Goal: Information Seeking & Learning: Learn about a topic

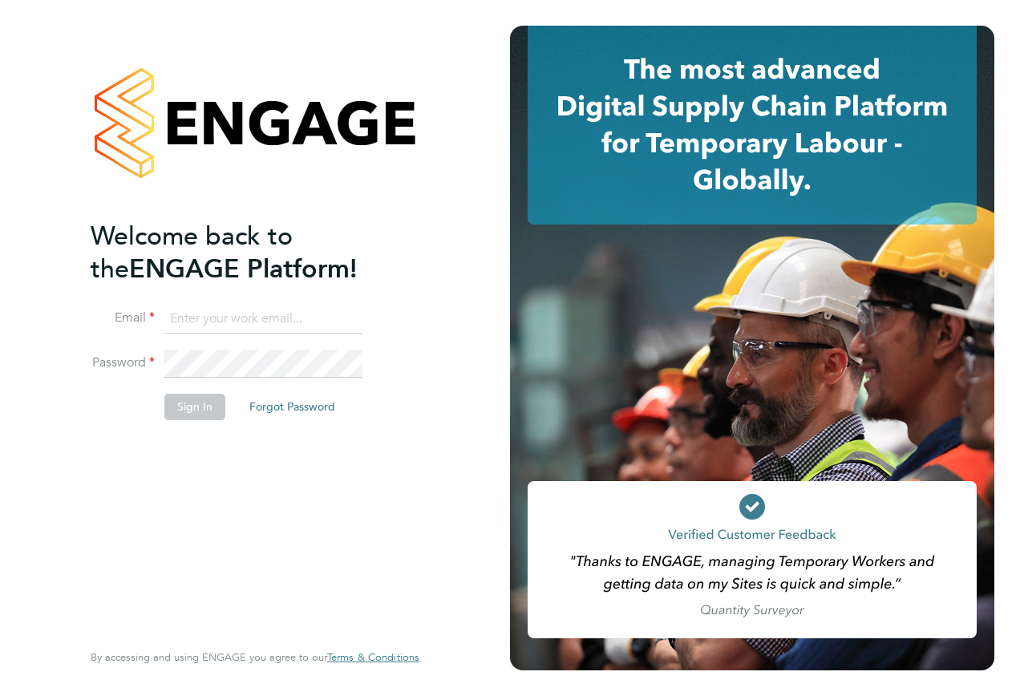
drag, startPoint x: 220, startPoint y: 338, endPoint x: 227, endPoint y: 329, distance: 11.6
click at [222, 334] on li "Email" at bounding box center [247, 327] width 313 height 45
click at [227, 329] on input at bounding box center [263, 319] width 198 height 29
click at [228, 322] on input at bounding box center [263, 319] width 198 height 29
type input "[PERSON_NAME][EMAIL_ADDRESS][PERSON_NAME][PERSON_NAME][DOMAIN_NAME]"
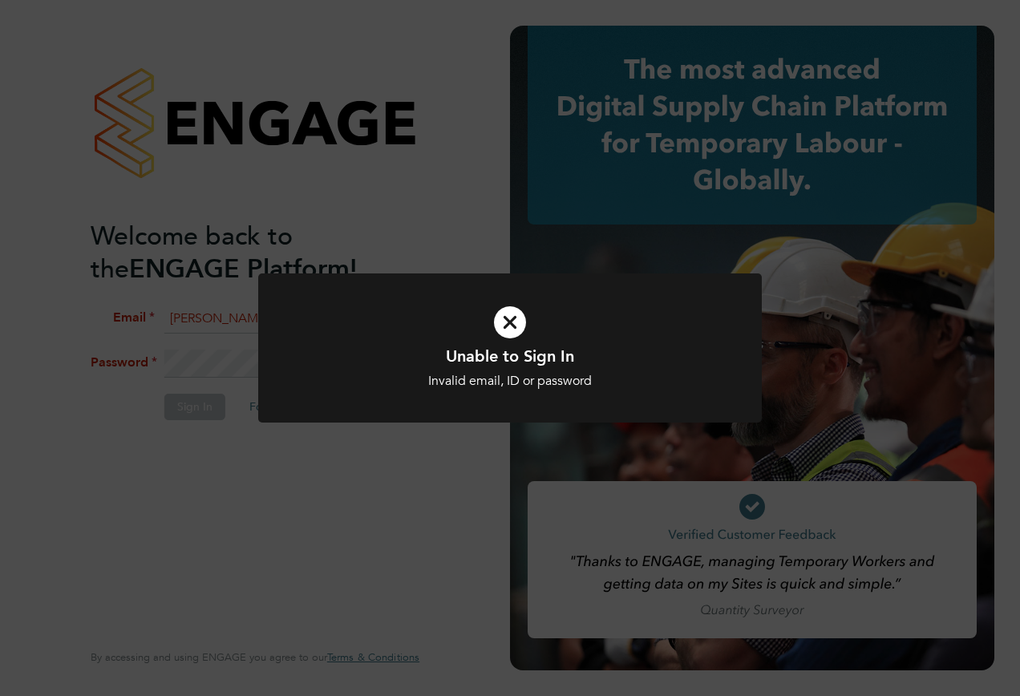
click at [503, 308] on icon at bounding box center [509, 322] width 417 height 63
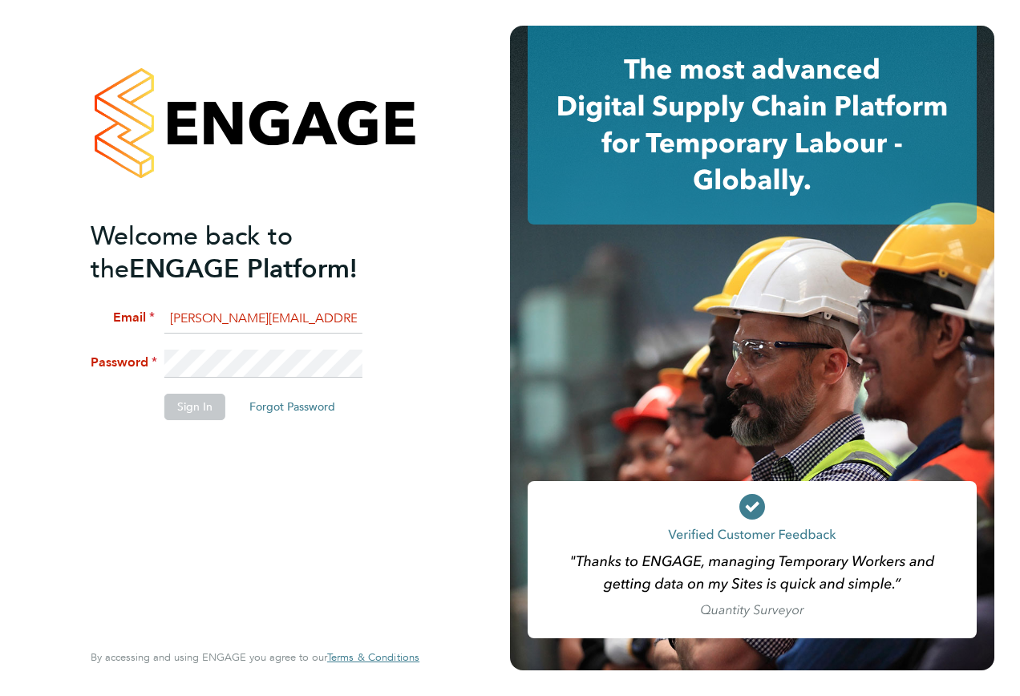
click at [75, 361] on div "Welcome back to the ENGAGE Platform! Email [PERSON_NAME][EMAIL_ADDRESS][PERSON_…" at bounding box center [255, 348] width 393 height 696
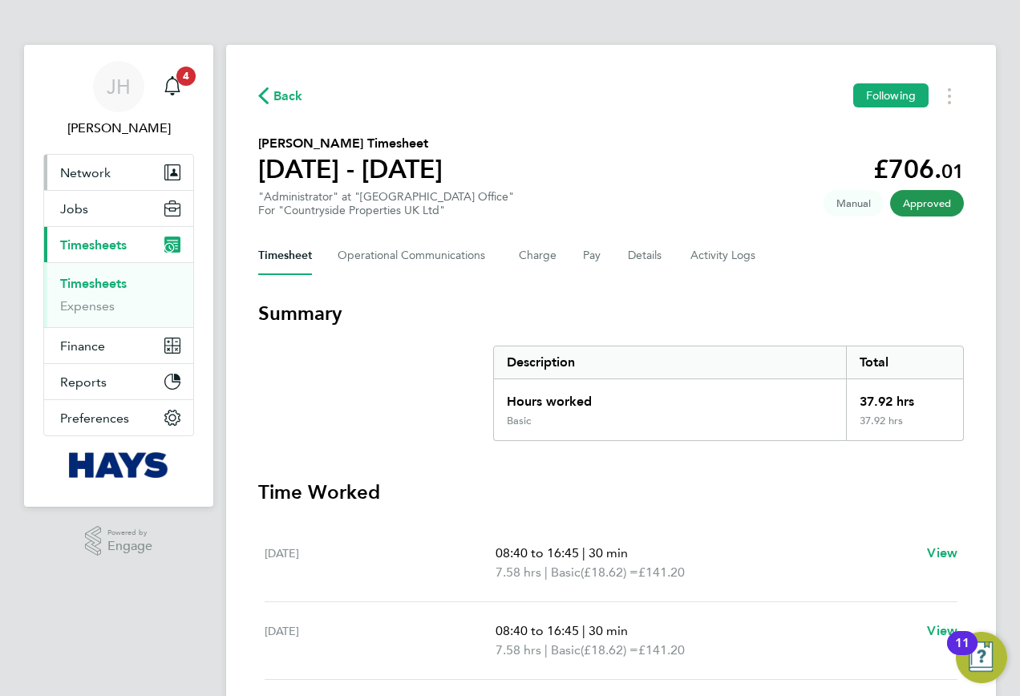
click at [102, 170] on span "Network" at bounding box center [85, 172] width 50 height 15
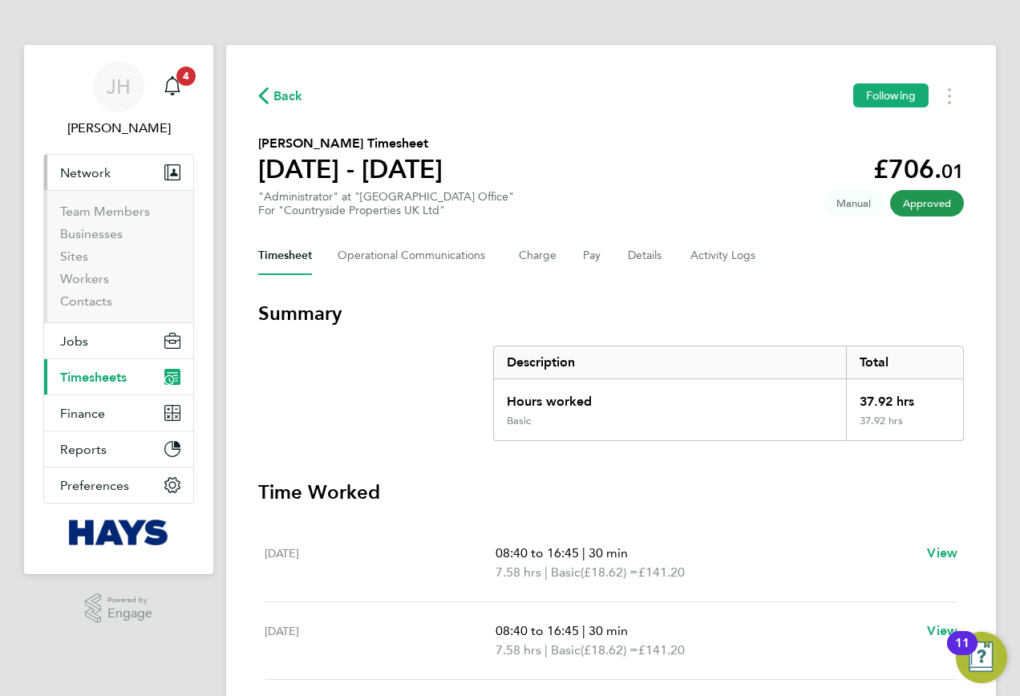
click at [98, 359] on button "Current page: Timesheets" at bounding box center [118, 376] width 149 height 35
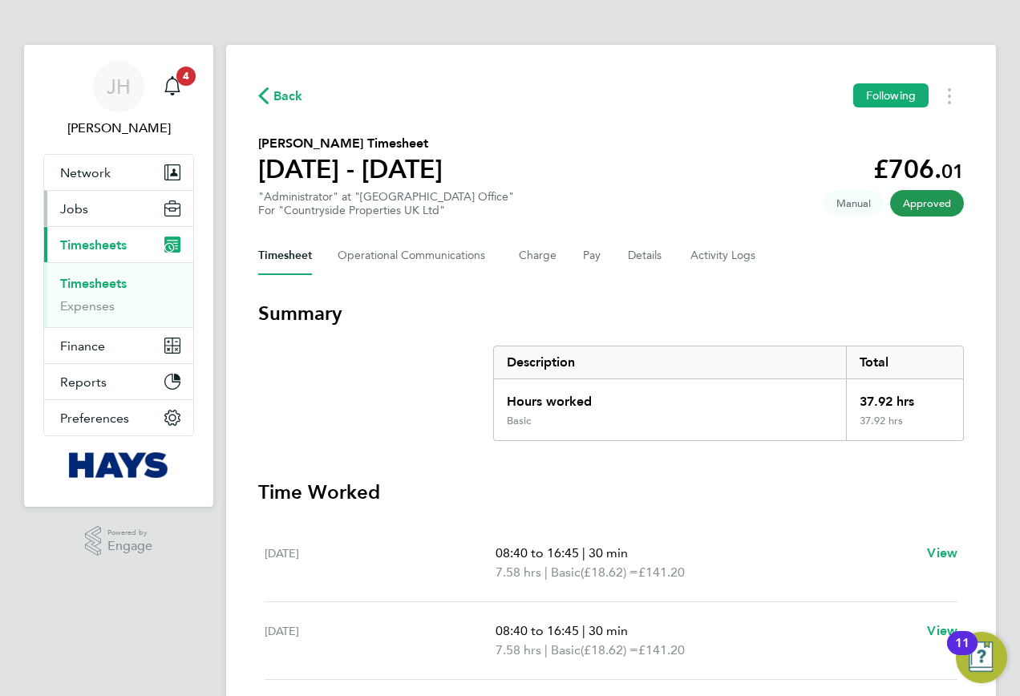
click at [88, 213] on button "Jobs" at bounding box center [118, 208] width 149 height 35
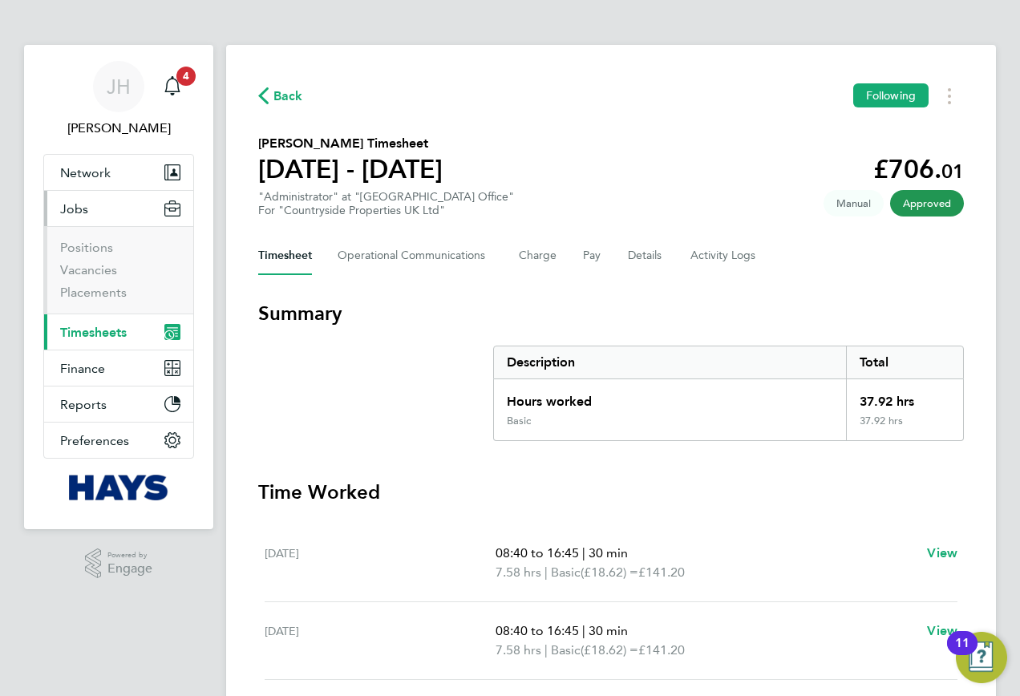
click at [88, 213] on button "Jobs" at bounding box center [118, 208] width 149 height 35
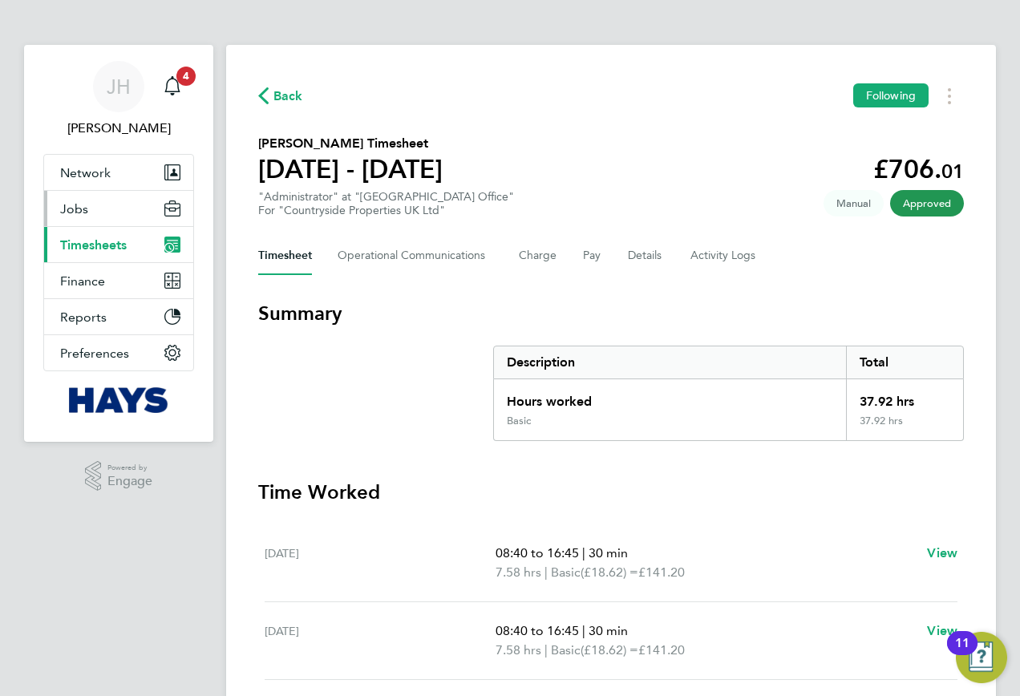
click at [90, 208] on button "Jobs" at bounding box center [118, 208] width 149 height 35
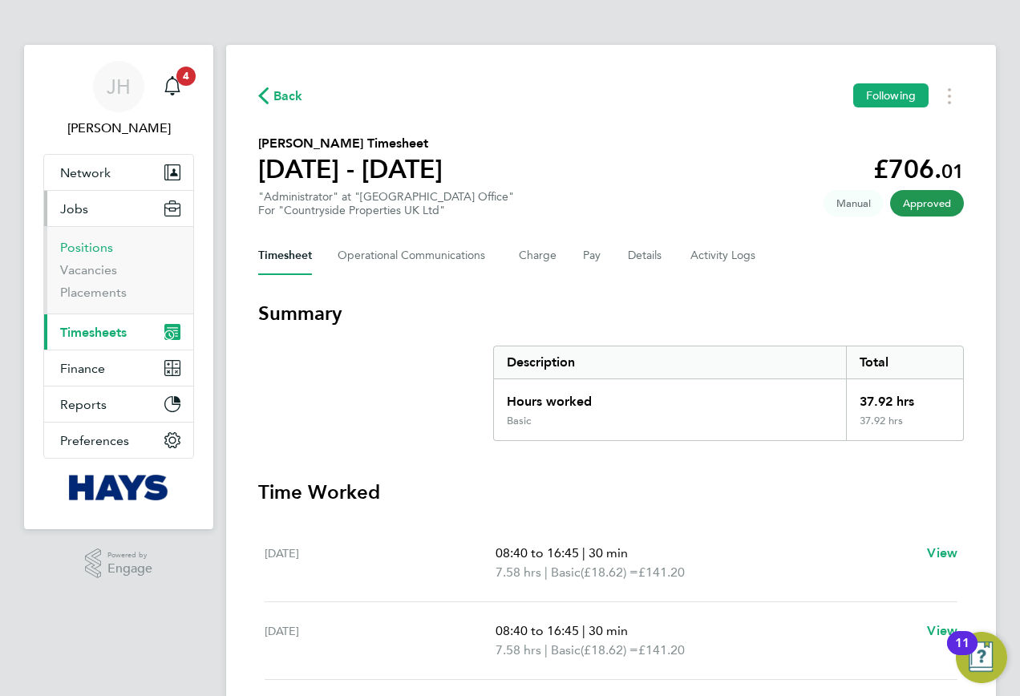
click at [85, 248] on link "Positions" at bounding box center [86, 247] width 53 height 15
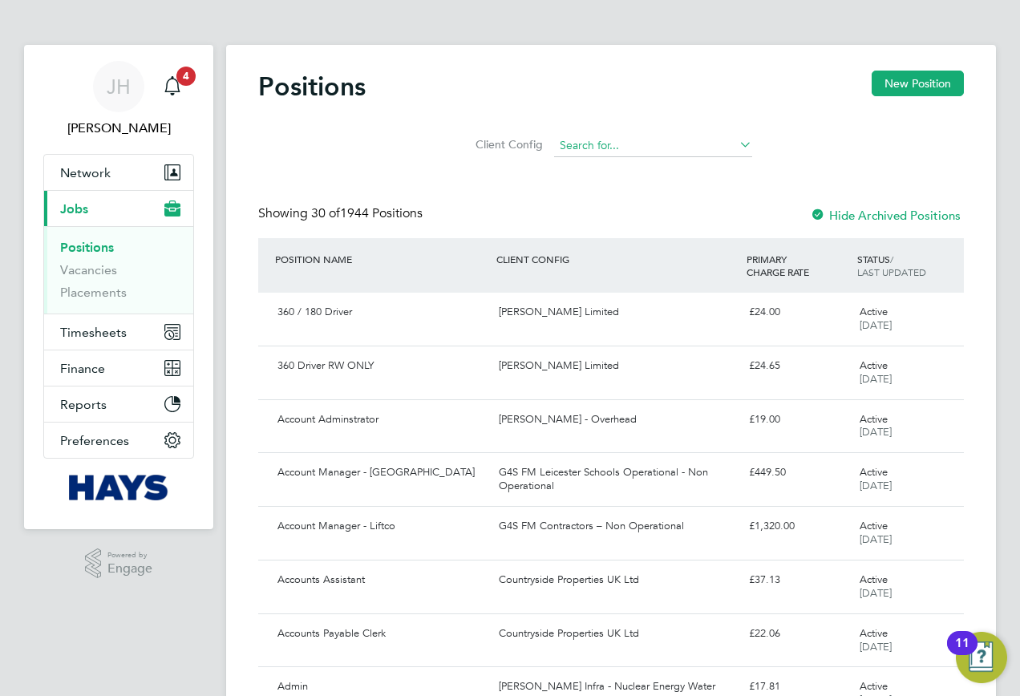
click at [608, 142] on input at bounding box center [653, 146] width 198 height 22
click at [95, 268] on link "Vacancies" at bounding box center [88, 269] width 57 height 15
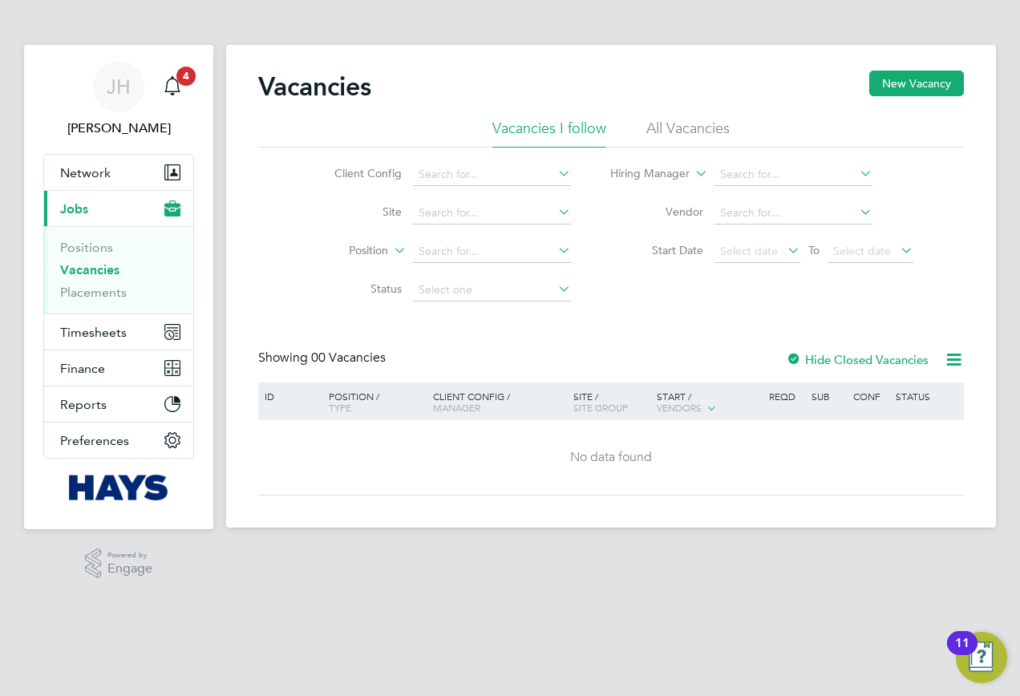
click at [689, 127] on li "All Vacancies" at bounding box center [687, 133] width 83 height 29
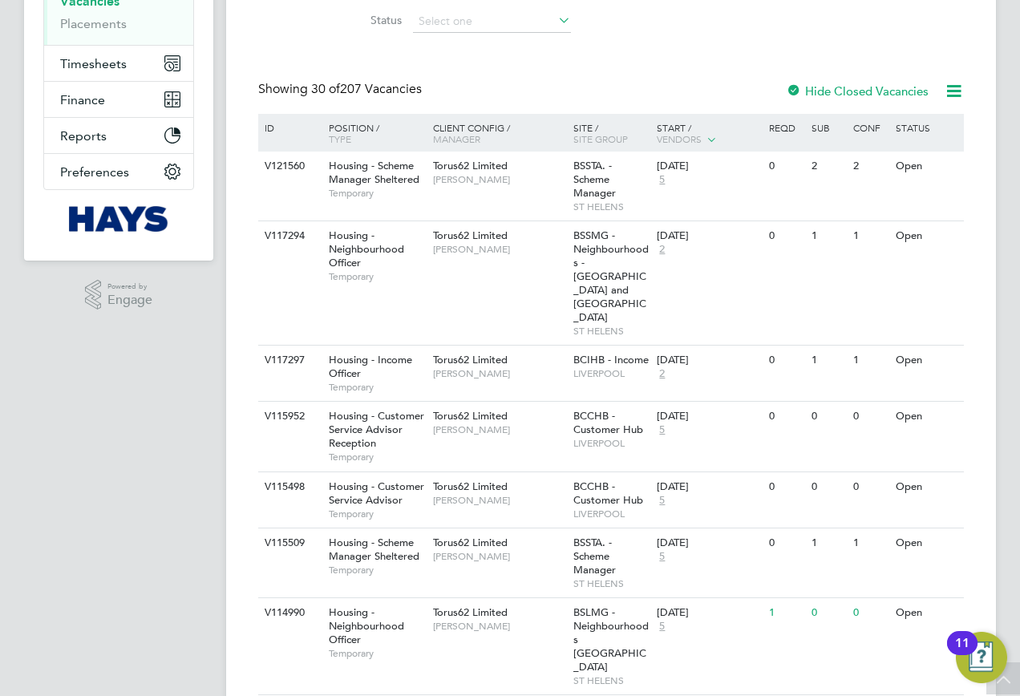
scroll to position [22, 0]
